Goal: Register for event/course

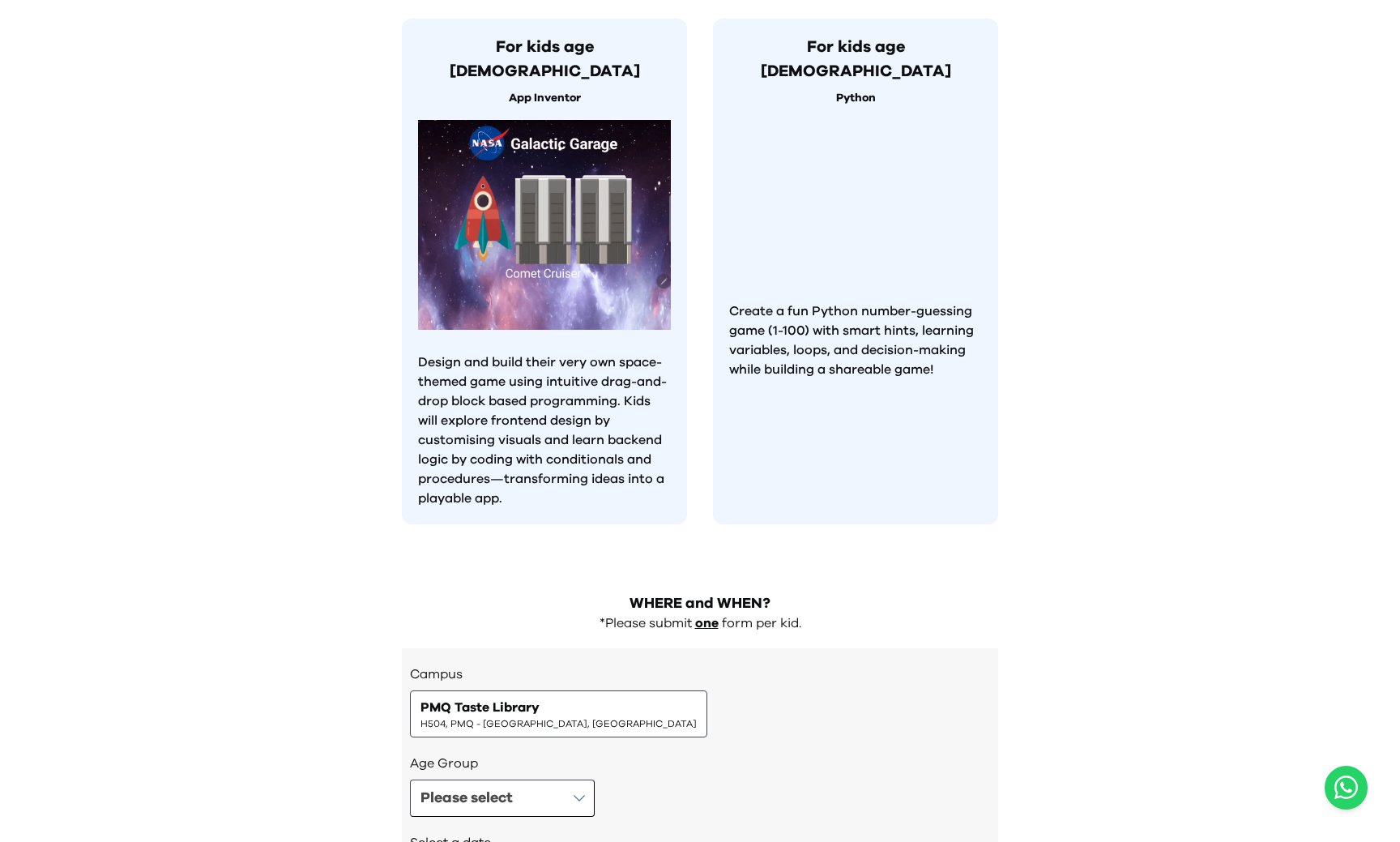
scroll to position [1472, 0]
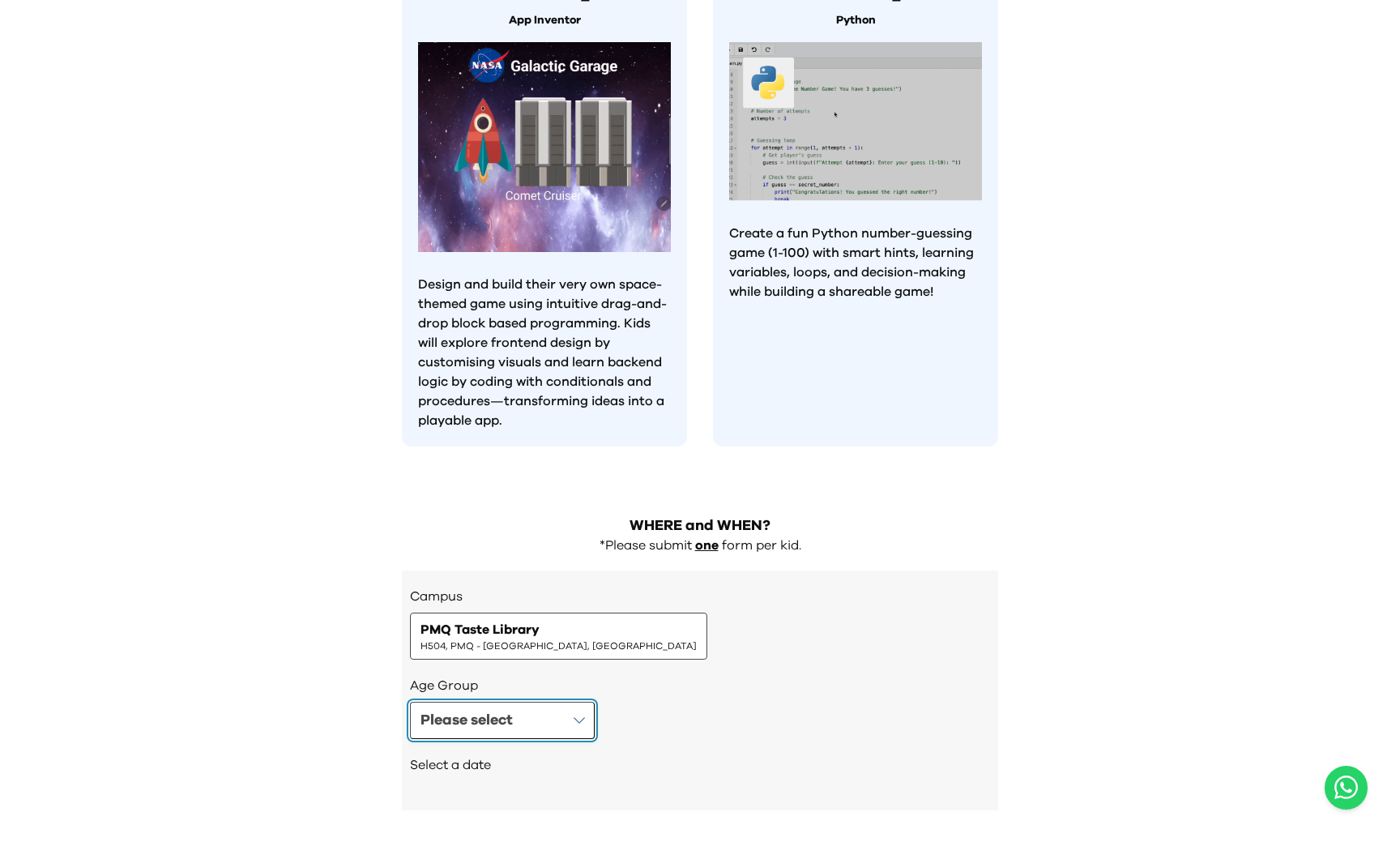
click at [513, 709] on div "Please select" at bounding box center [466, 720] width 92 height 22
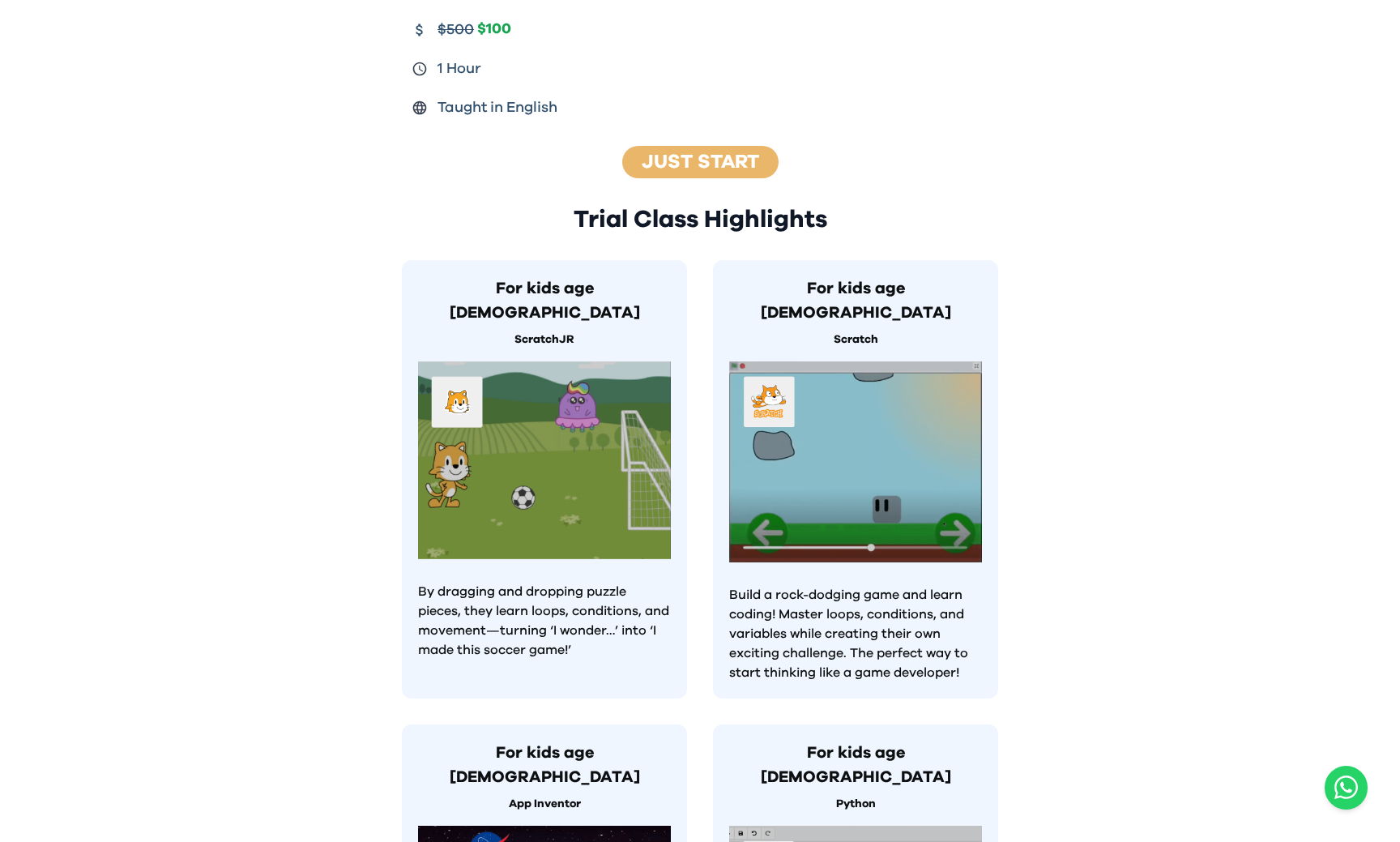
scroll to position [0, 0]
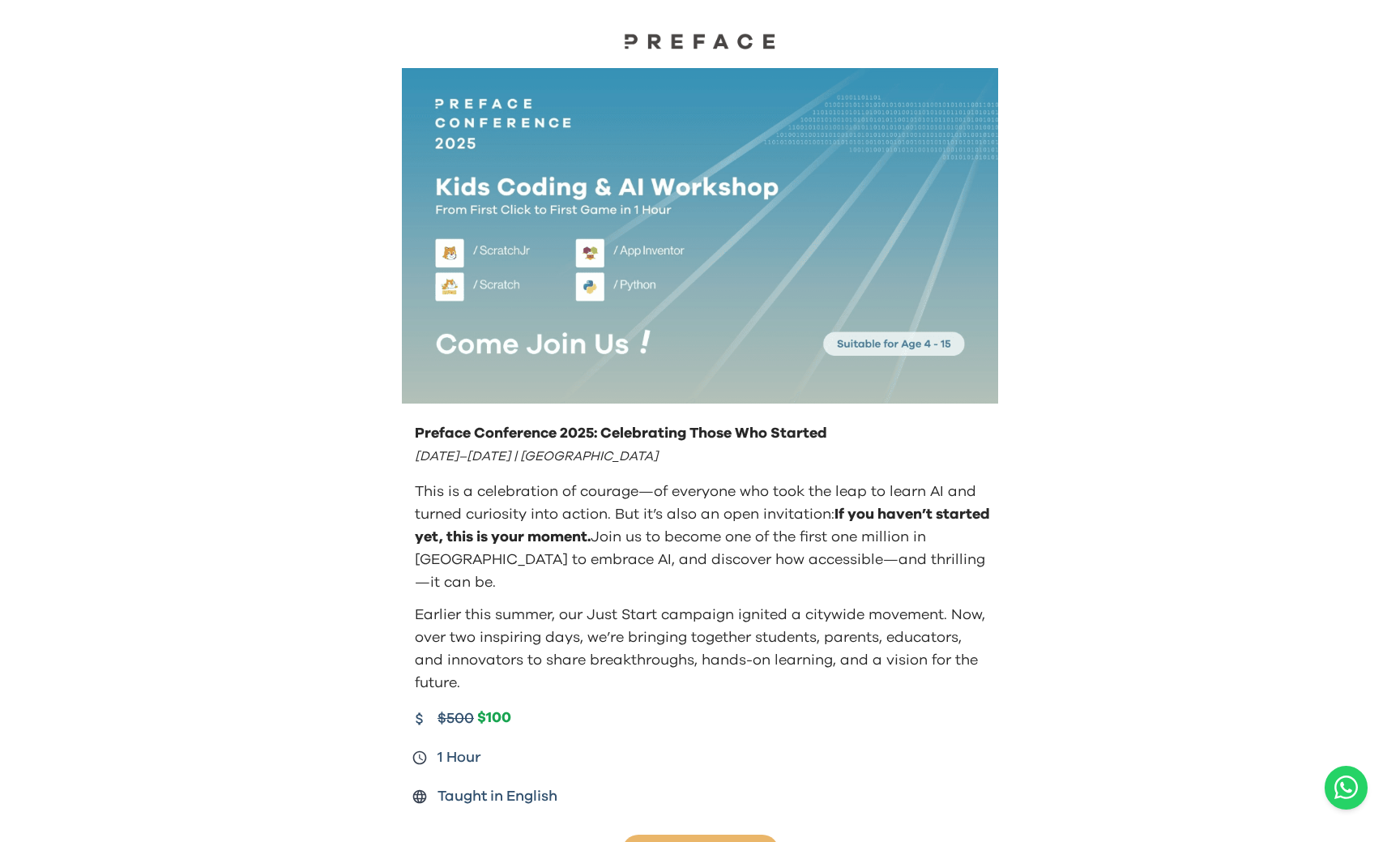
click at [975, 330] on img at bounding box center [700, 235] width 596 height 335
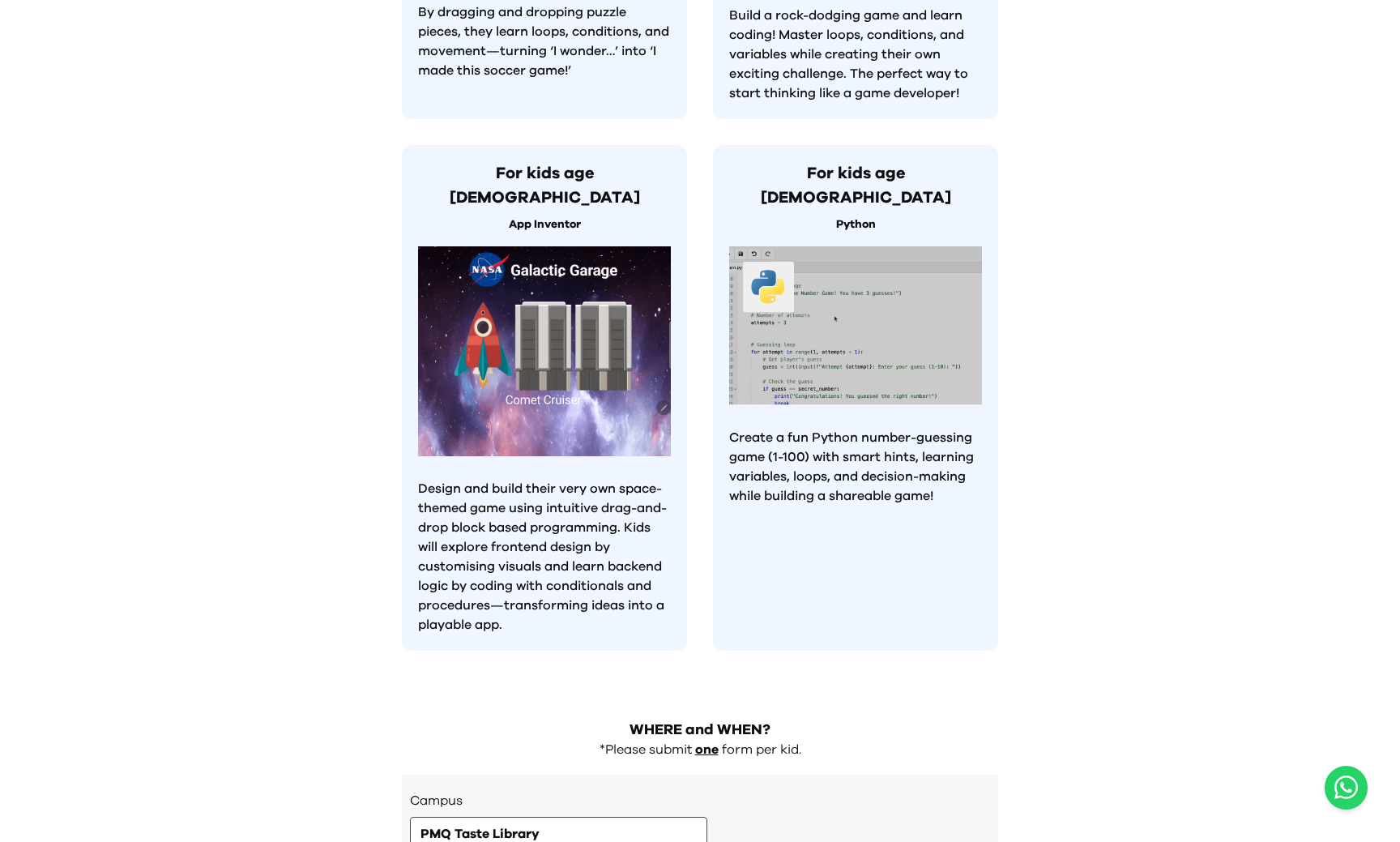
scroll to position [1118, 0]
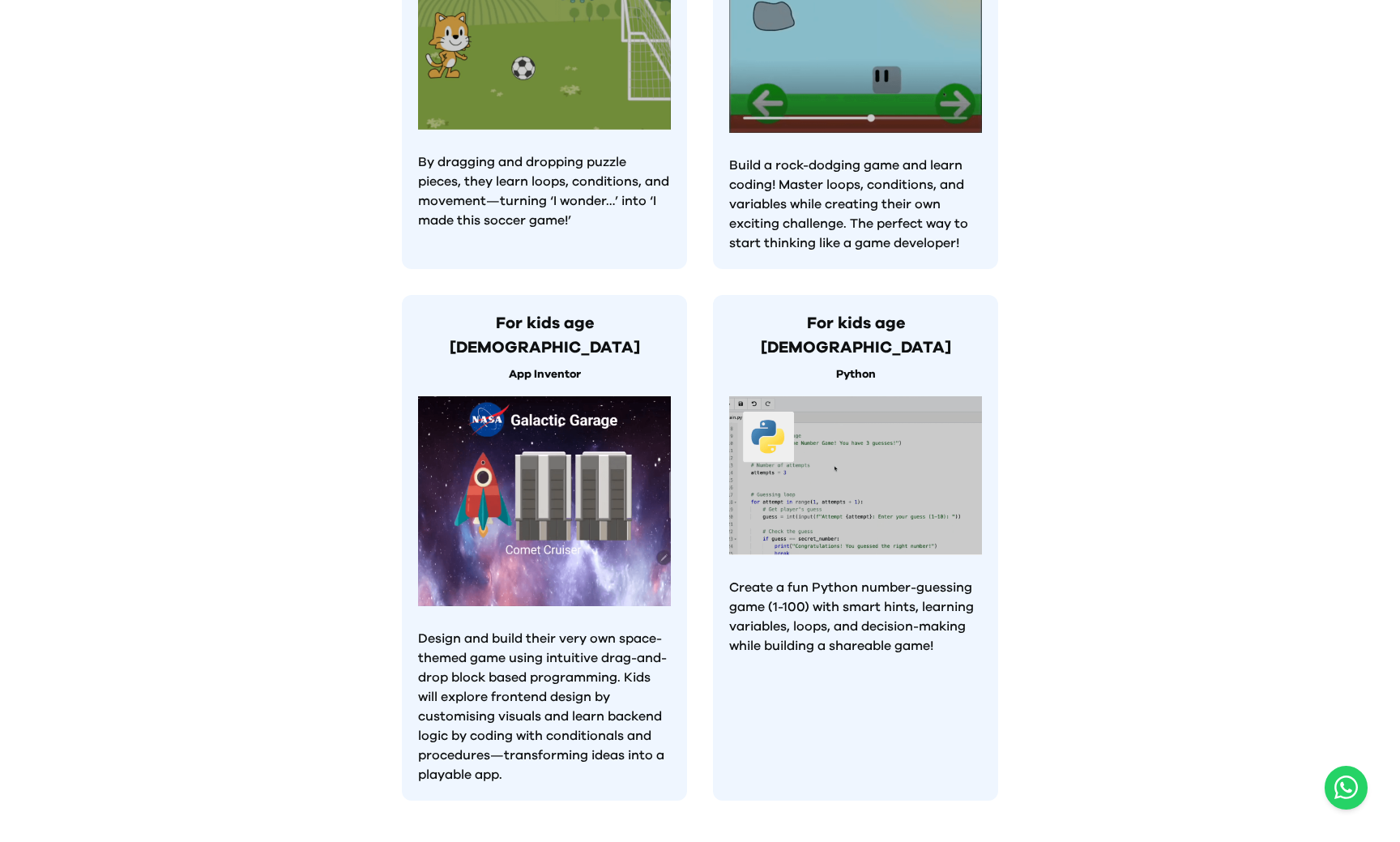
click at [845, 396] on img at bounding box center [855, 475] width 253 height 159
click at [868, 396] on img at bounding box center [855, 475] width 253 height 159
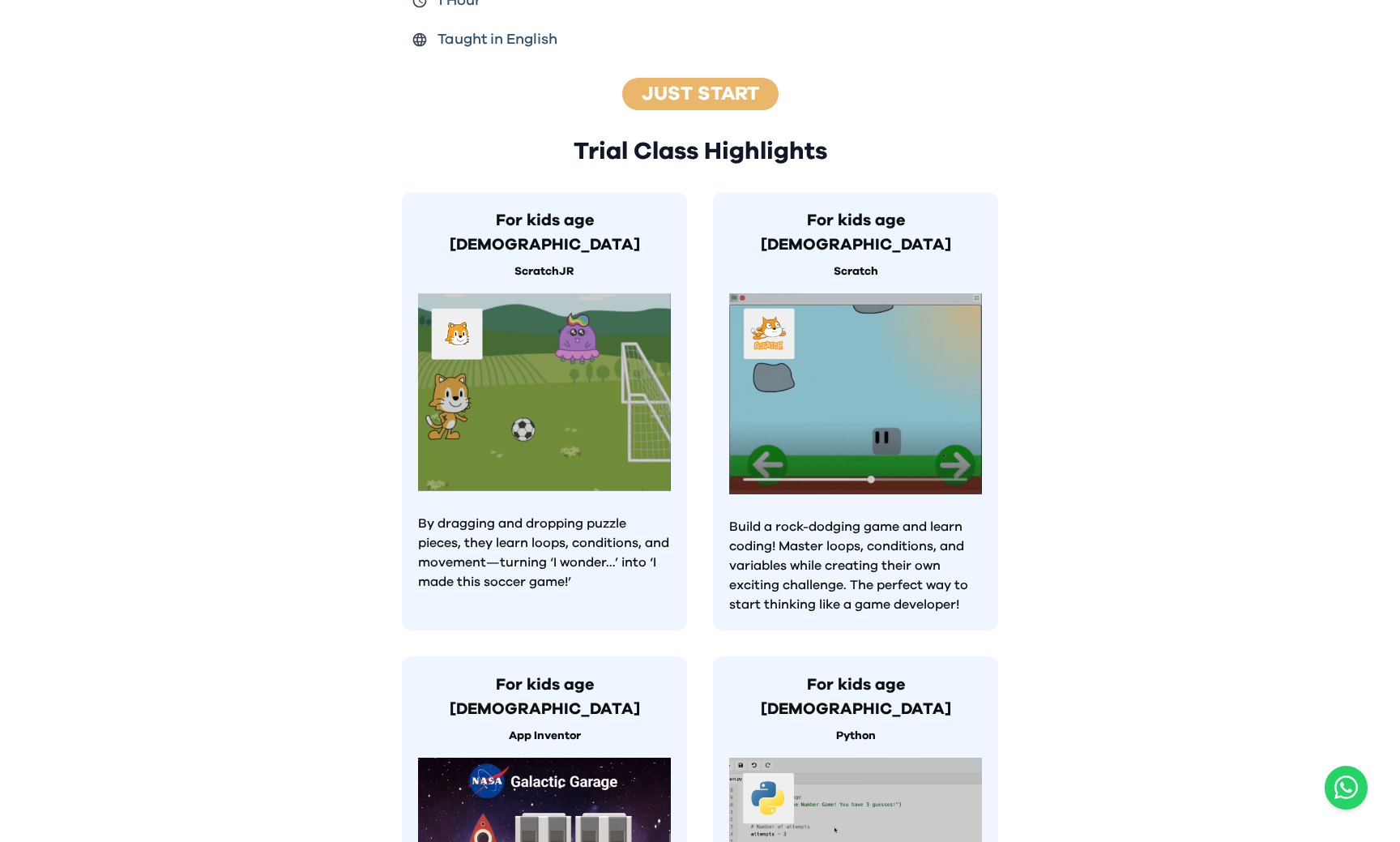
scroll to position [763, 0]
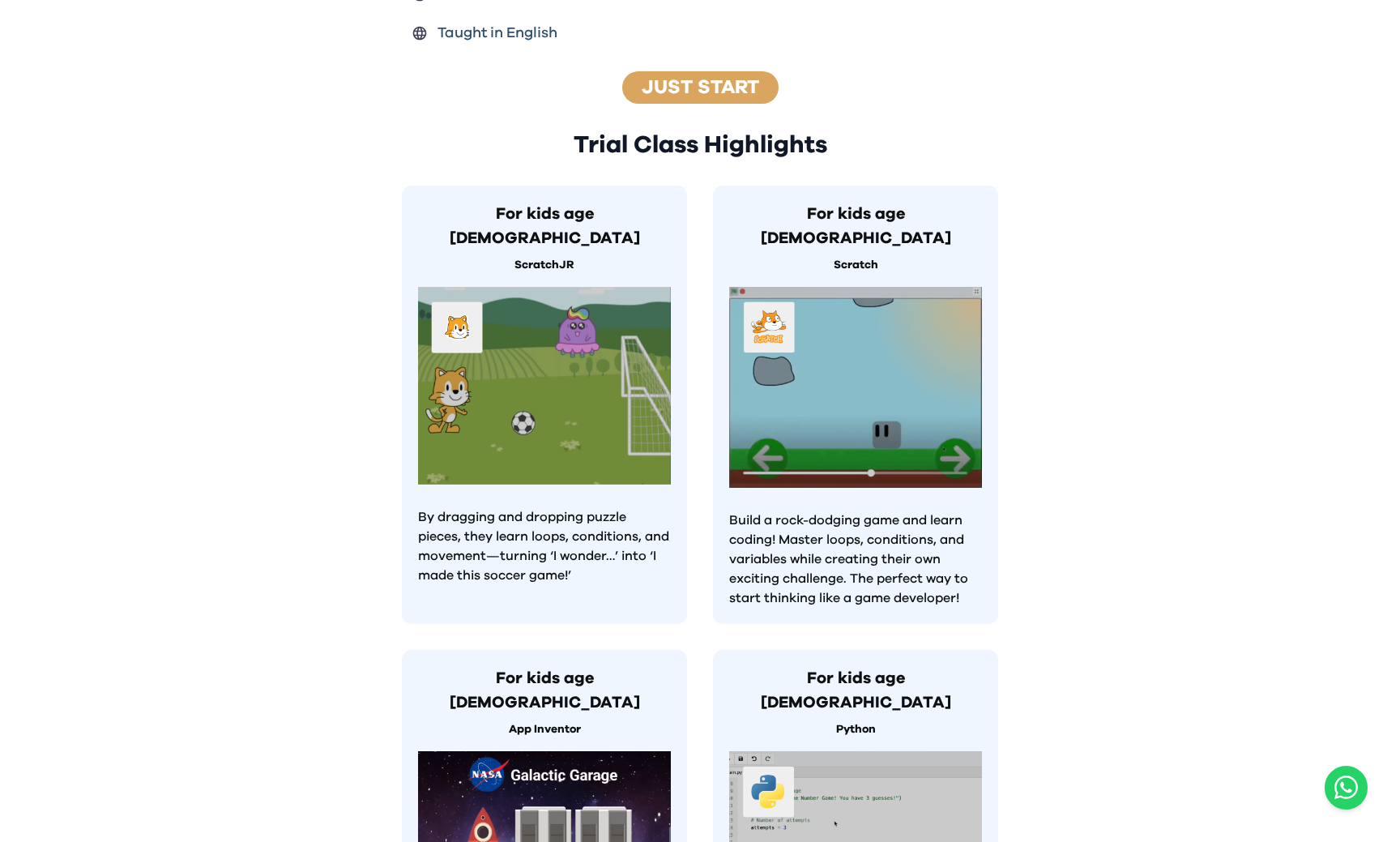
click at [647, 78] on div "Just Start" at bounding box center [700, 87] width 156 height 32
click at [689, 78] on link "Just Start" at bounding box center [700, 88] width 117 height 20
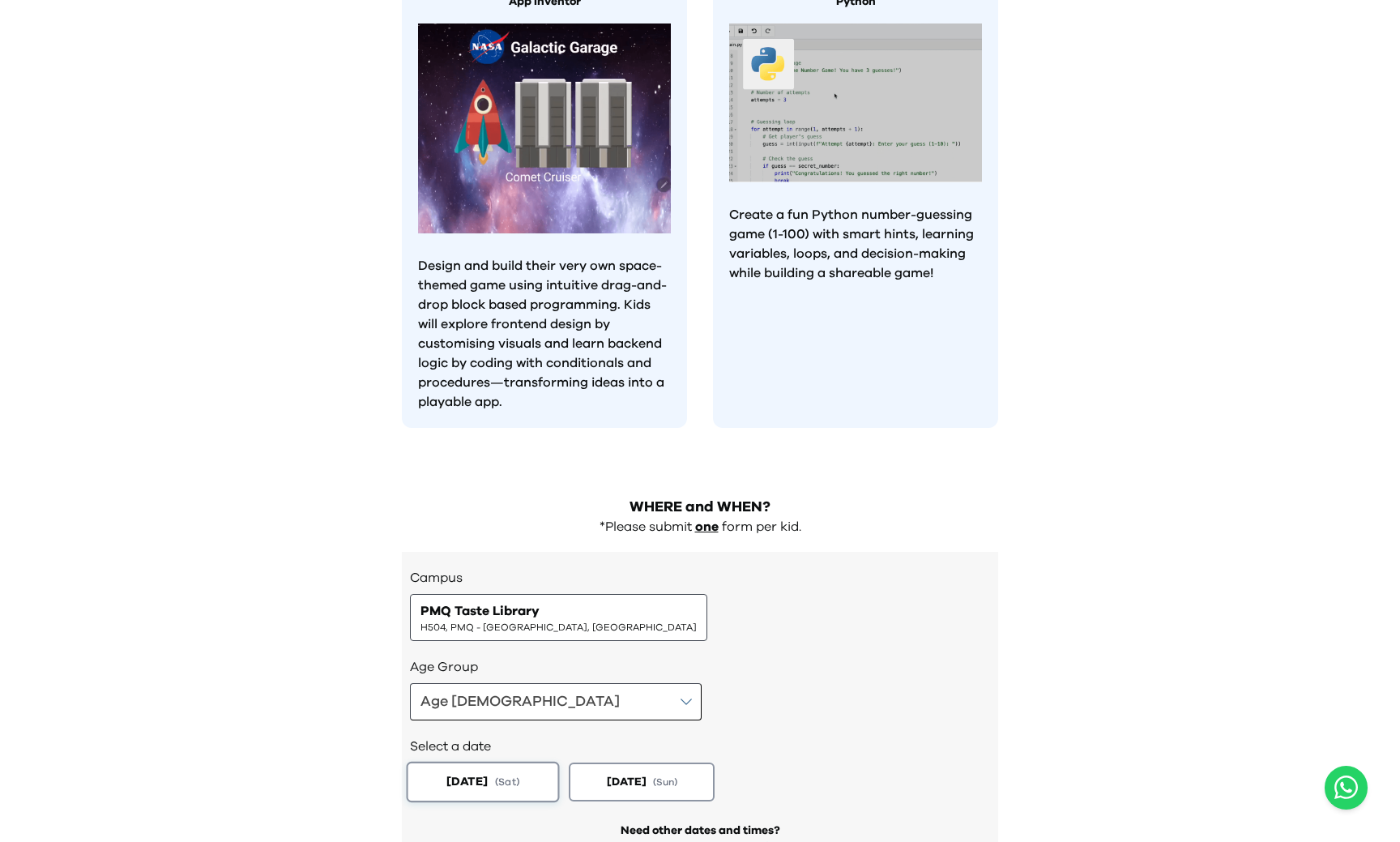
click at [519, 775] on span "( Sat )" at bounding box center [507, 782] width 24 height 14
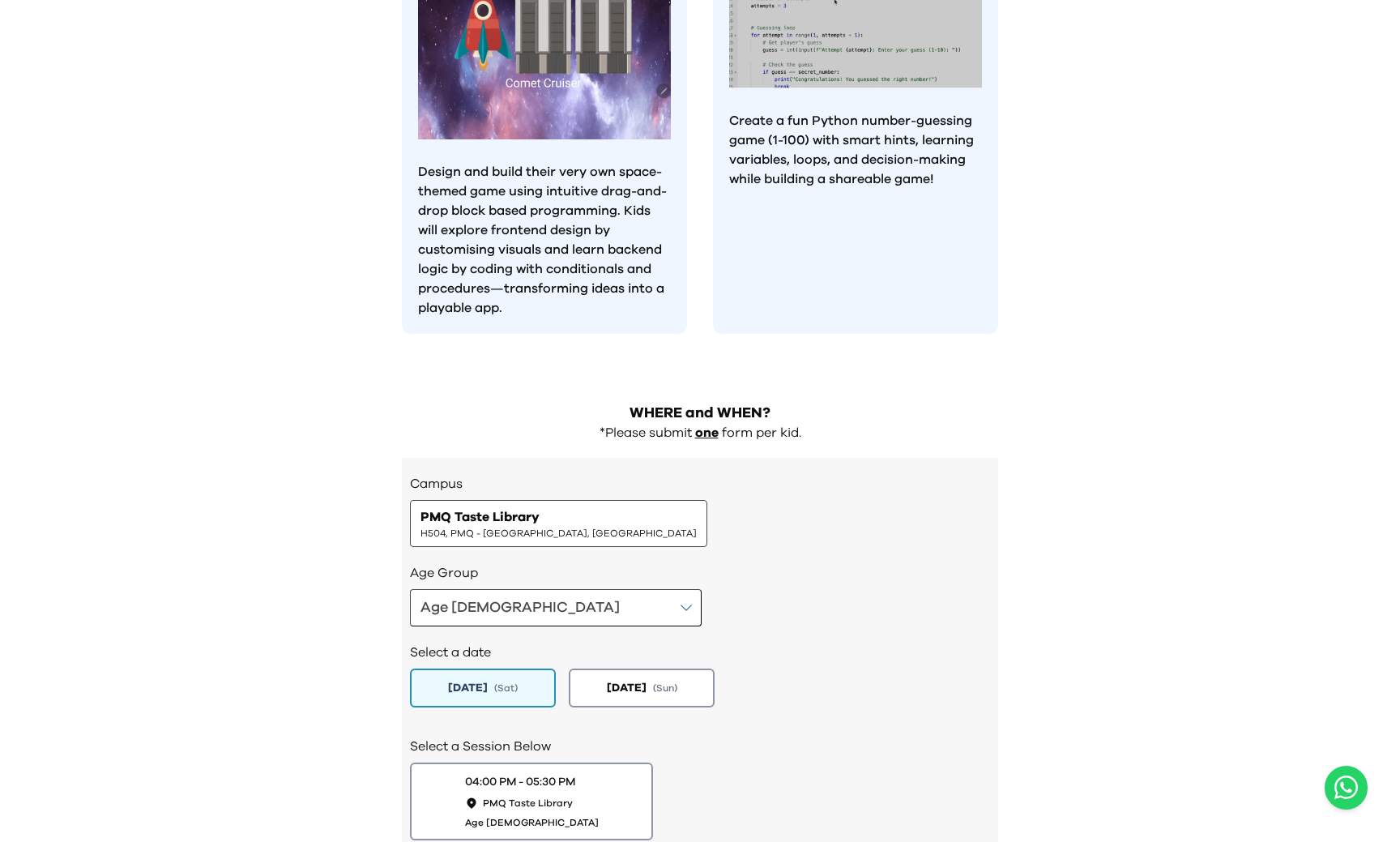
scroll to position [1611, 0]
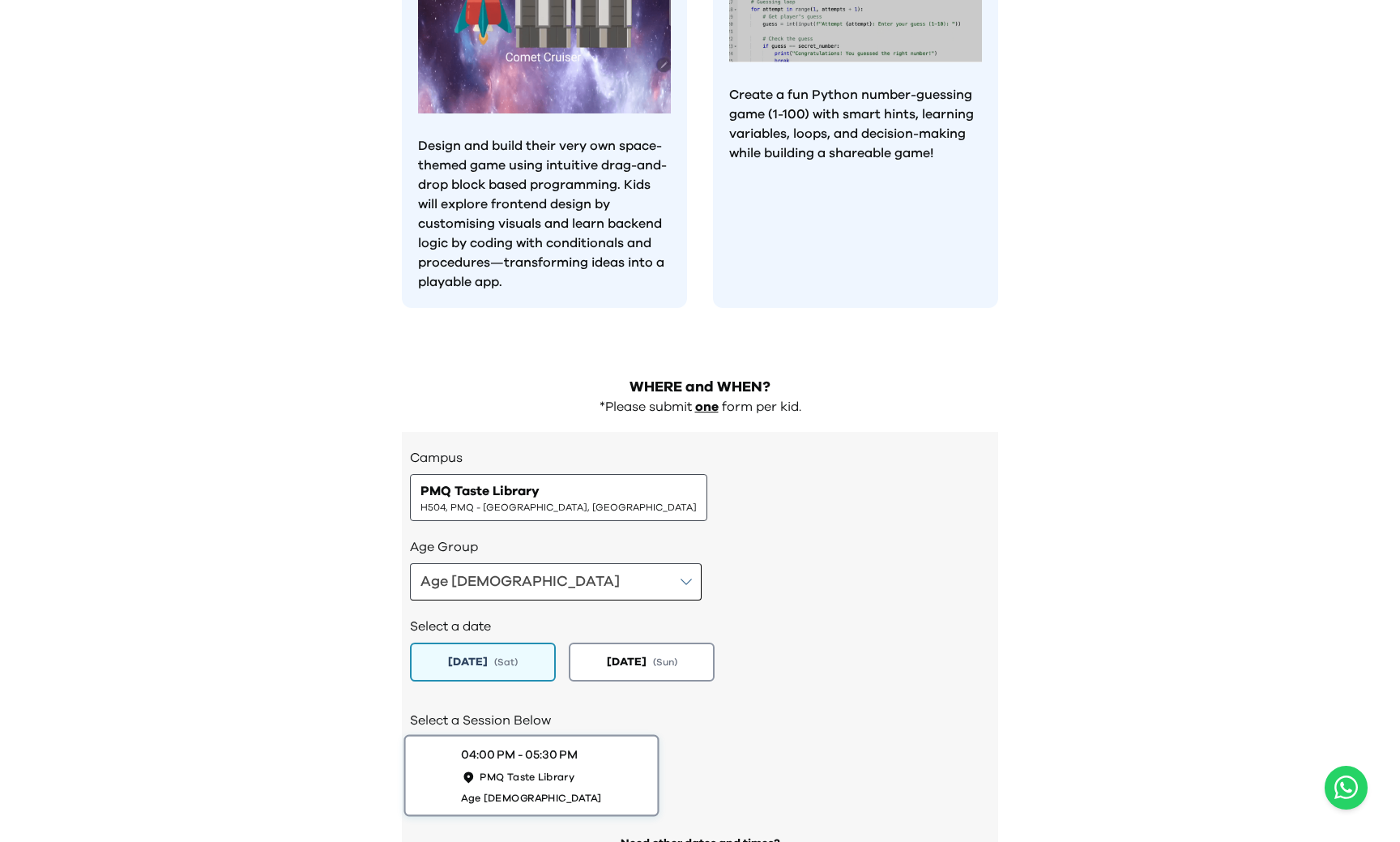
click at [526, 746] on div "04:00 PM - 05:30 PM PMQ Taste Library Age [DEMOGRAPHIC_DATA]" at bounding box center [531, 775] width 140 height 58
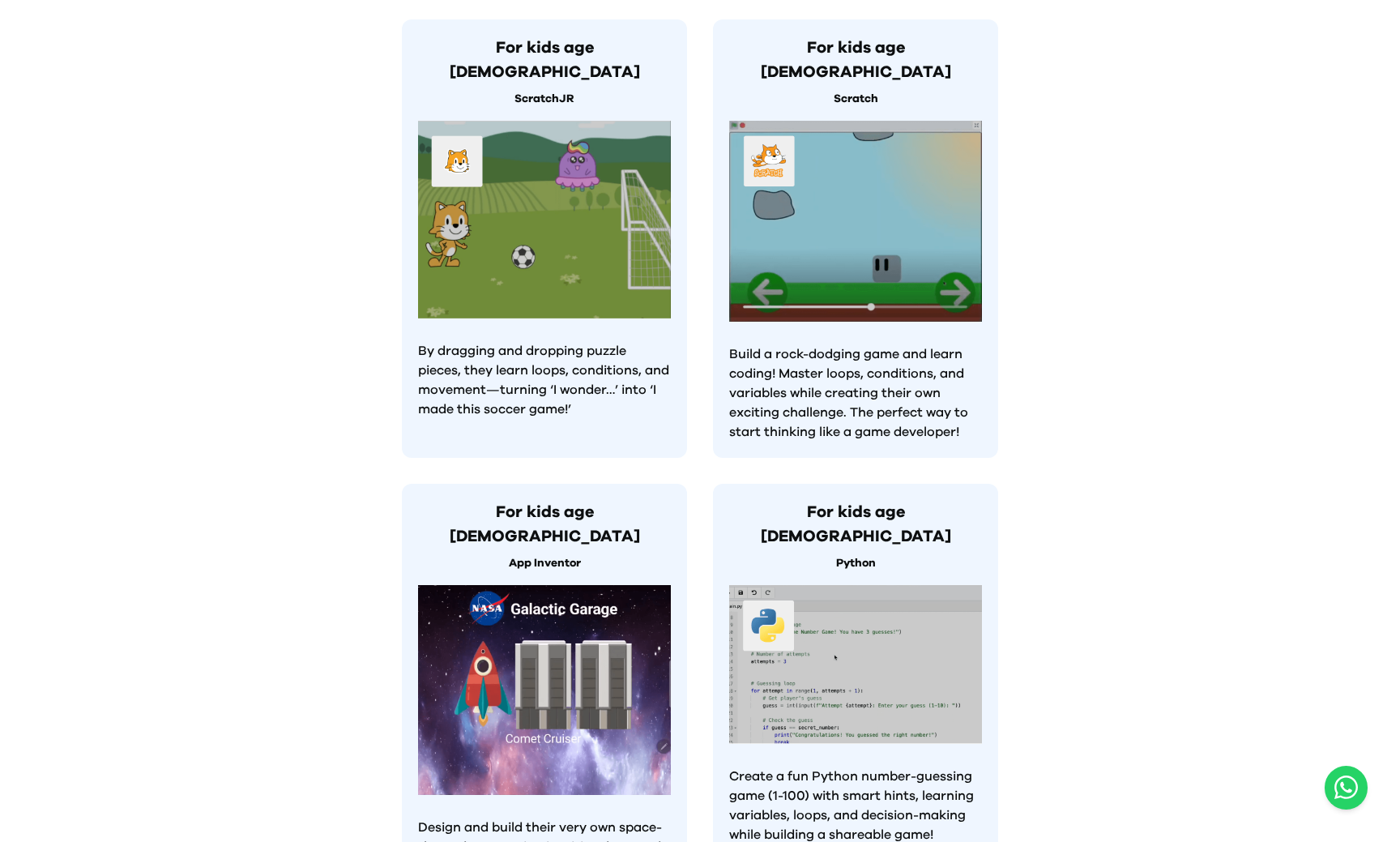
scroll to position [0, 0]
